Goal: Find specific page/section: Find specific page/section

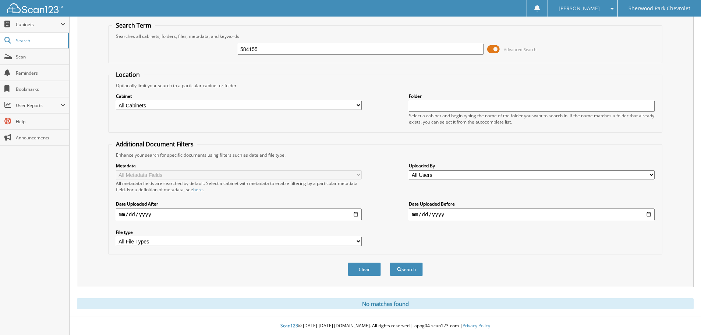
click at [259, 49] on input "584155" at bounding box center [361, 49] width 246 height 11
type input "5"
type input "579820"
click at [390, 263] on button "Search" at bounding box center [406, 270] width 33 height 14
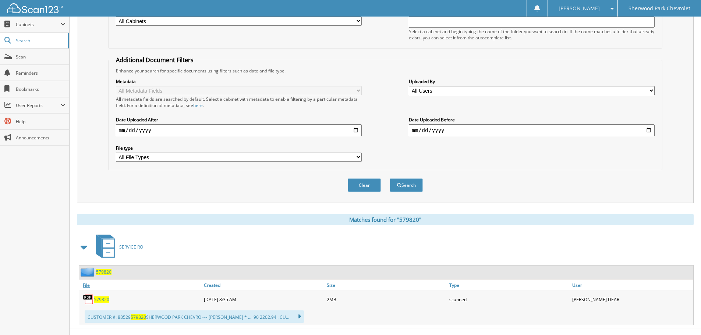
scroll to position [121, 0]
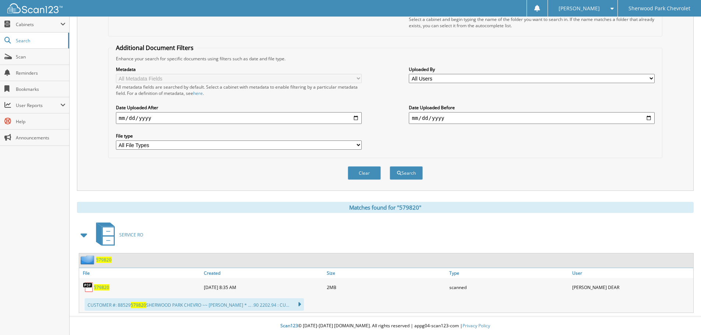
click at [98, 258] on span "579820" at bounding box center [103, 260] width 15 height 6
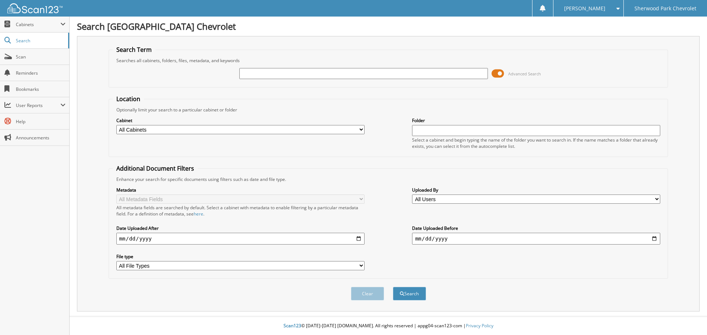
click at [250, 73] on input "text" at bounding box center [363, 73] width 248 height 11
type input "579820"
click at [393, 287] on button "Search" at bounding box center [409, 294] width 33 height 14
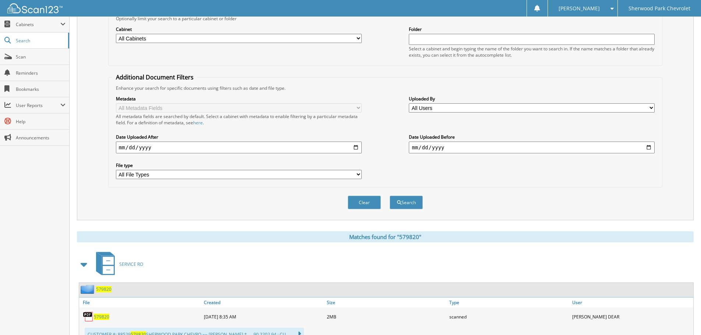
scroll to position [84, 0]
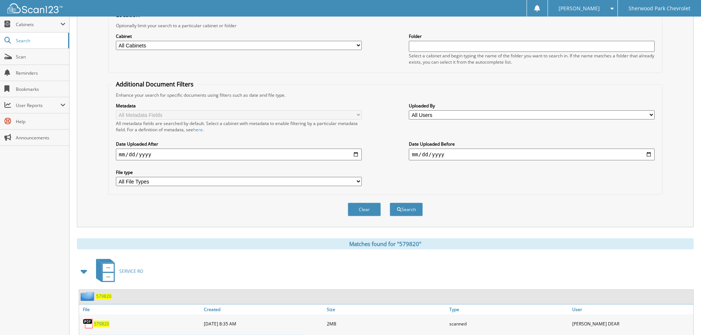
click at [102, 295] on span "579820" at bounding box center [103, 296] width 15 height 6
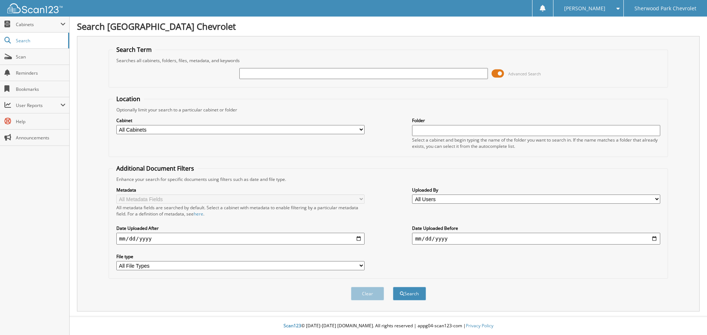
click at [263, 75] on input "text" at bounding box center [363, 73] width 248 height 11
type input "585069"
click at [393, 287] on button "Search" at bounding box center [409, 294] width 33 height 14
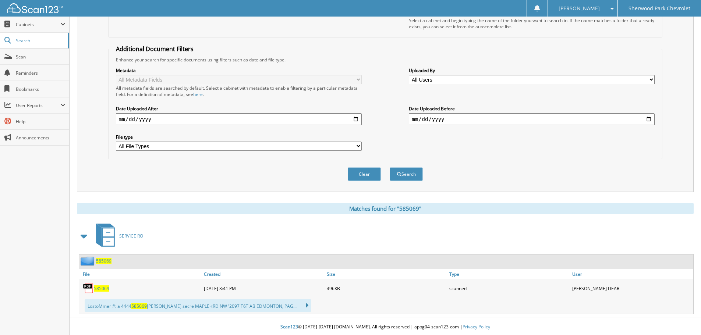
scroll to position [121, 0]
click at [99, 259] on span "585069" at bounding box center [103, 260] width 15 height 6
